Goal: Navigation & Orientation: Find specific page/section

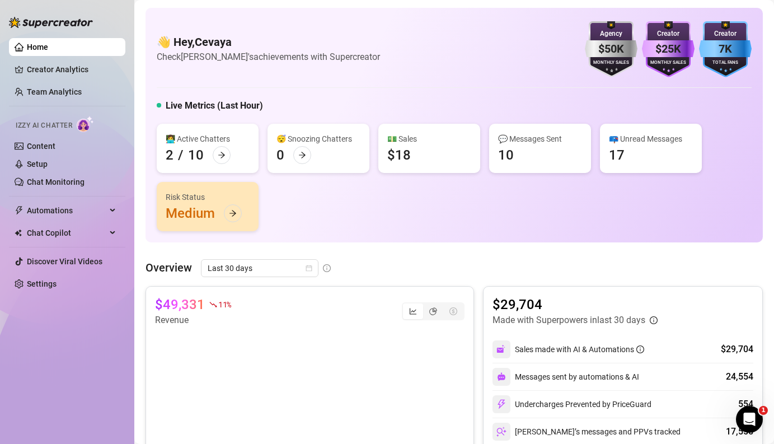
scroll to position [60, 0]
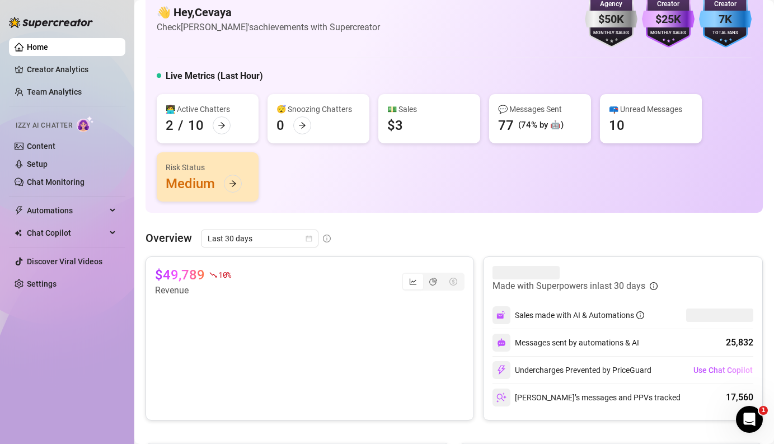
scroll to position [37, 0]
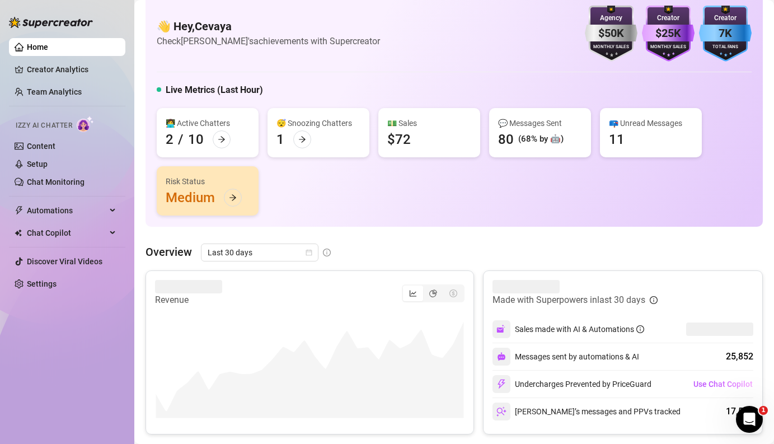
scroll to position [17, 0]
